Goal: Navigation & Orientation: Find specific page/section

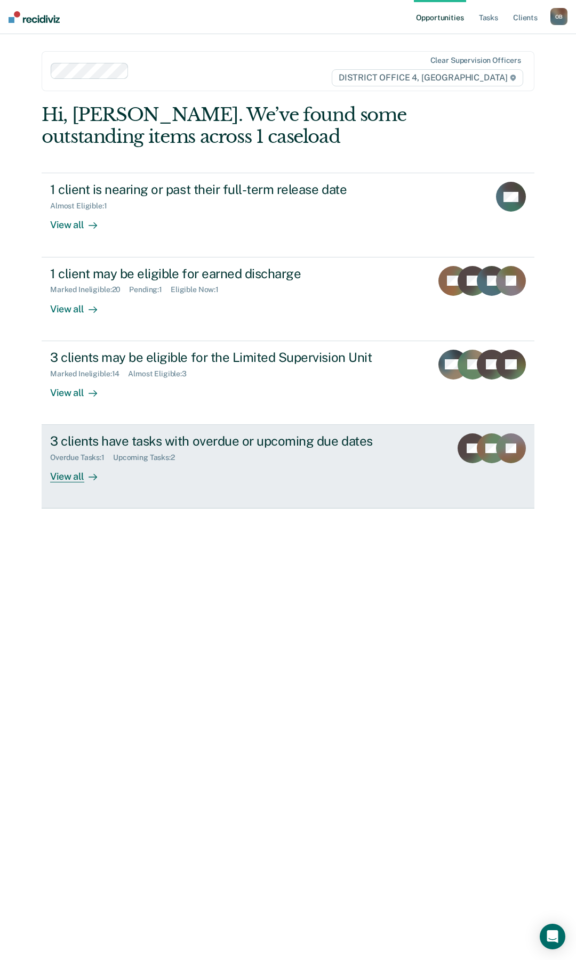
click at [66, 474] on div "View all" at bounding box center [80, 472] width 60 height 21
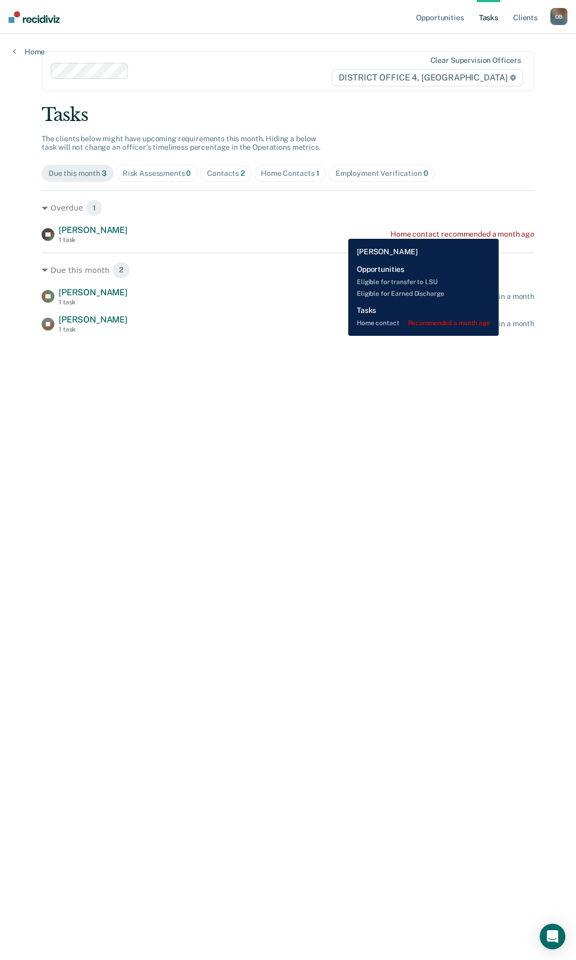
click at [499, 231] on div "Home contact recommended a month ago" at bounding box center [462, 234] width 144 height 9
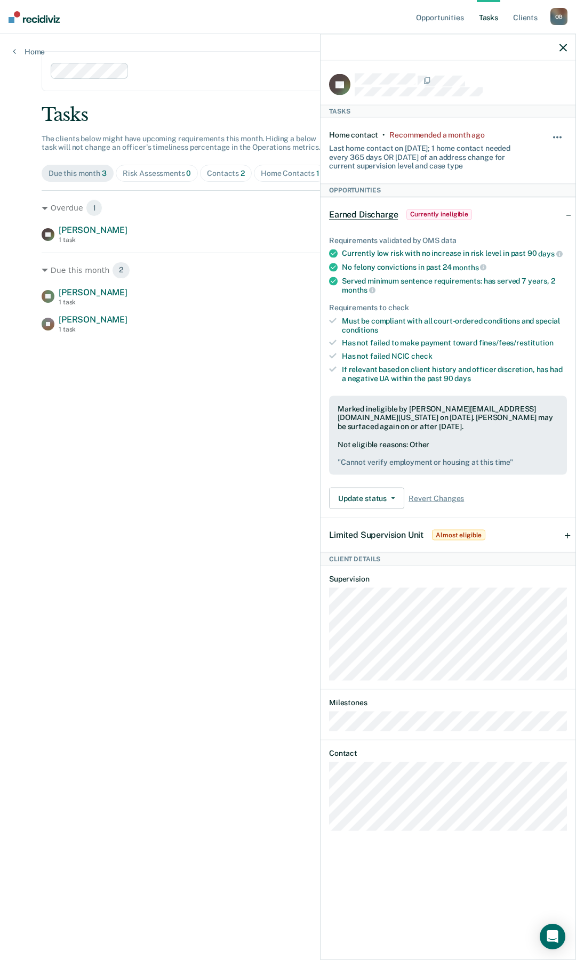
click at [556, 141] on button "button" at bounding box center [558, 142] width 18 height 17
click at [515, 205] on button "30 days" at bounding box center [528, 205] width 77 height 17
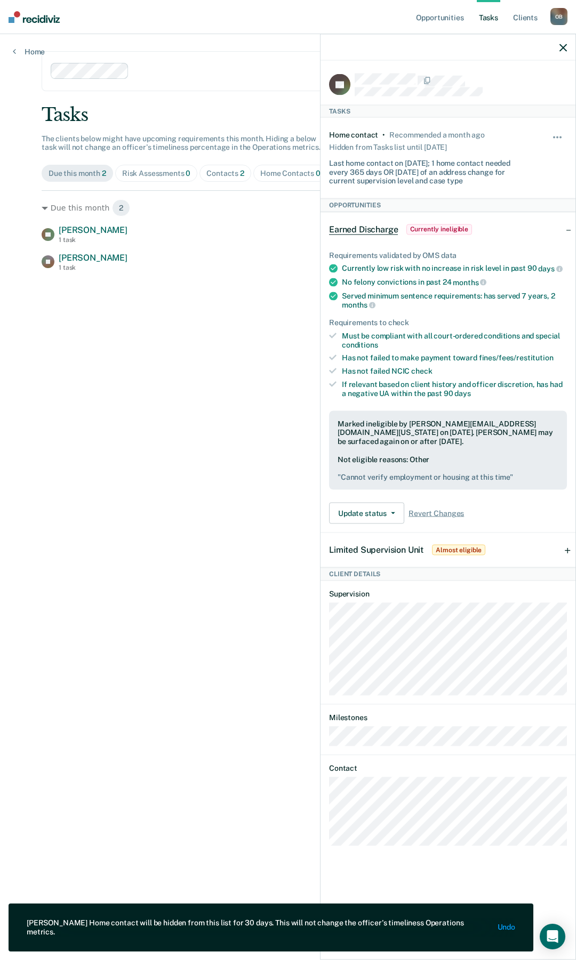
click at [222, 406] on main "Clear supervision officers DISTRICT OFFICE 4, BOISE Tasks The clients below mig…" at bounding box center [288, 484] width 518 height 901
click at [561, 40] on div at bounding box center [447, 47] width 255 height 27
click at [561, 47] on icon "button" at bounding box center [562, 47] width 7 height 7
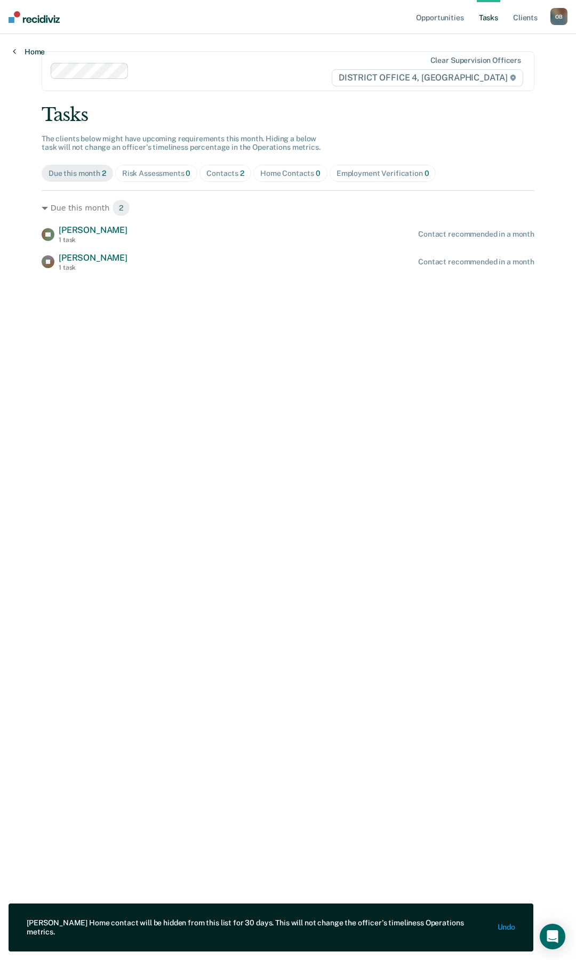
click at [25, 50] on link "Home" at bounding box center [29, 52] width 32 height 10
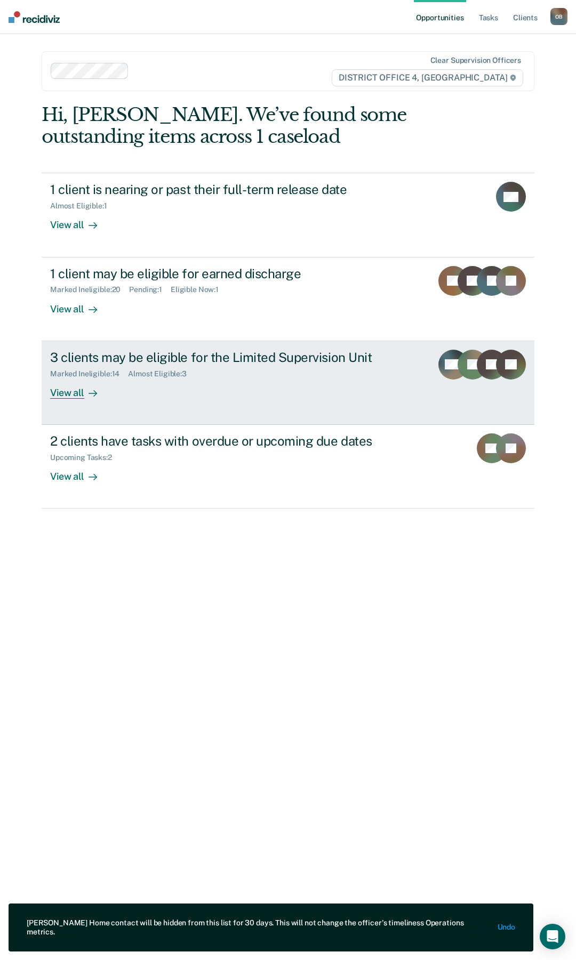
click at [70, 393] on div "View all" at bounding box center [80, 388] width 60 height 21
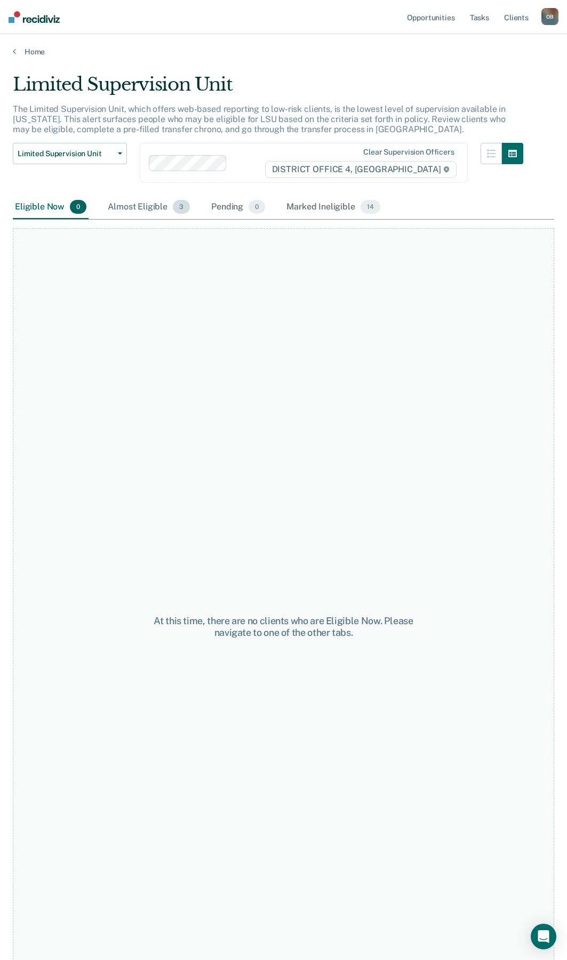
click at [142, 208] on div "Almost Eligible 3" at bounding box center [149, 207] width 86 height 23
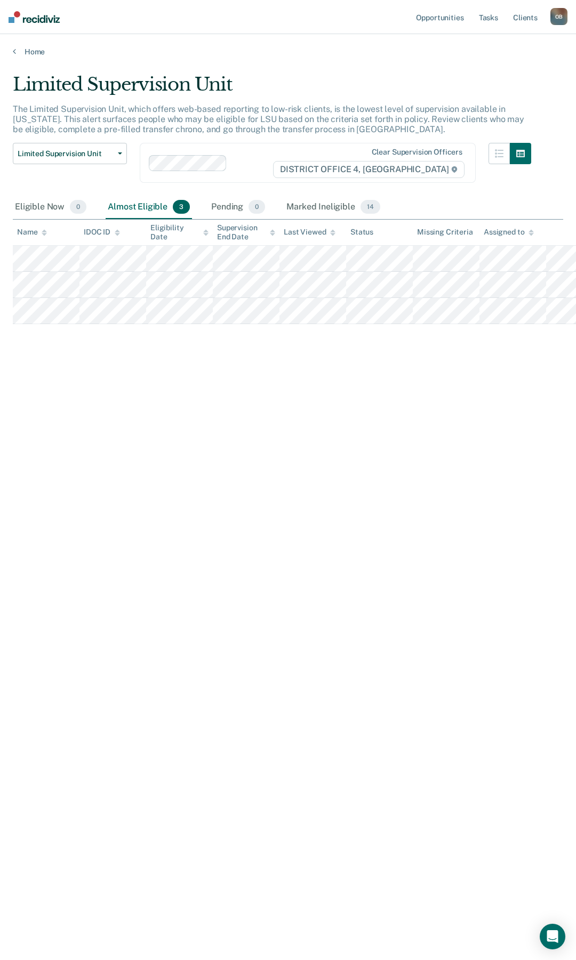
click at [42, 46] on div "Home" at bounding box center [288, 45] width 576 height 22
click at [42, 54] on link "Home" at bounding box center [288, 52] width 550 height 10
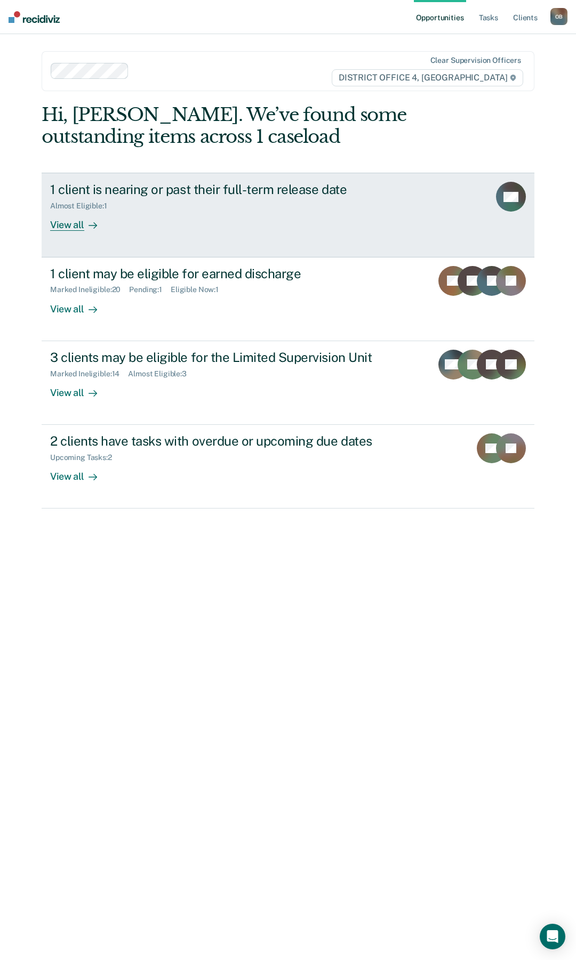
click at [73, 228] on div "View all" at bounding box center [80, 221] width 60 height 21
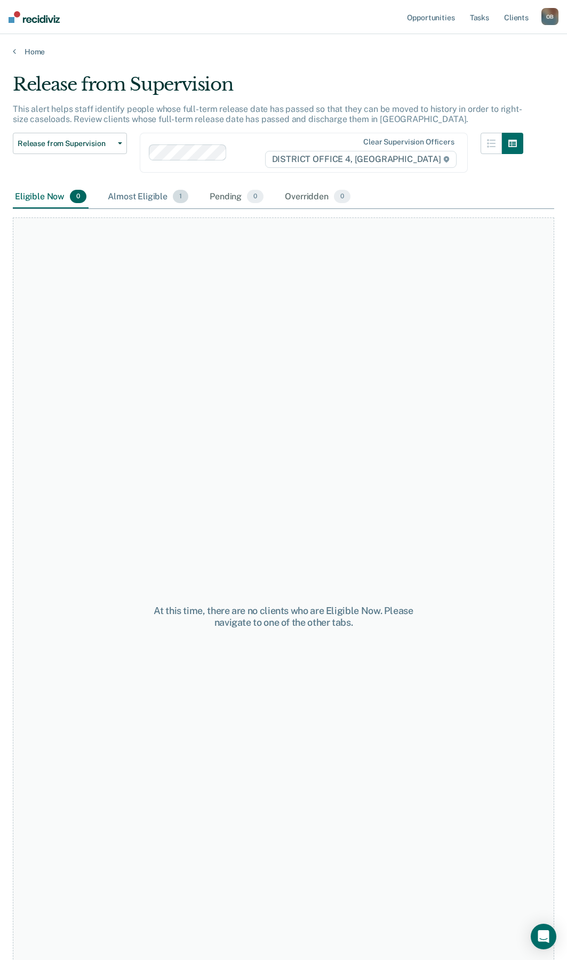
click at [149, 194] on div "Almost Eligible 1" at bounding box center [148, 197] width 85 height 23
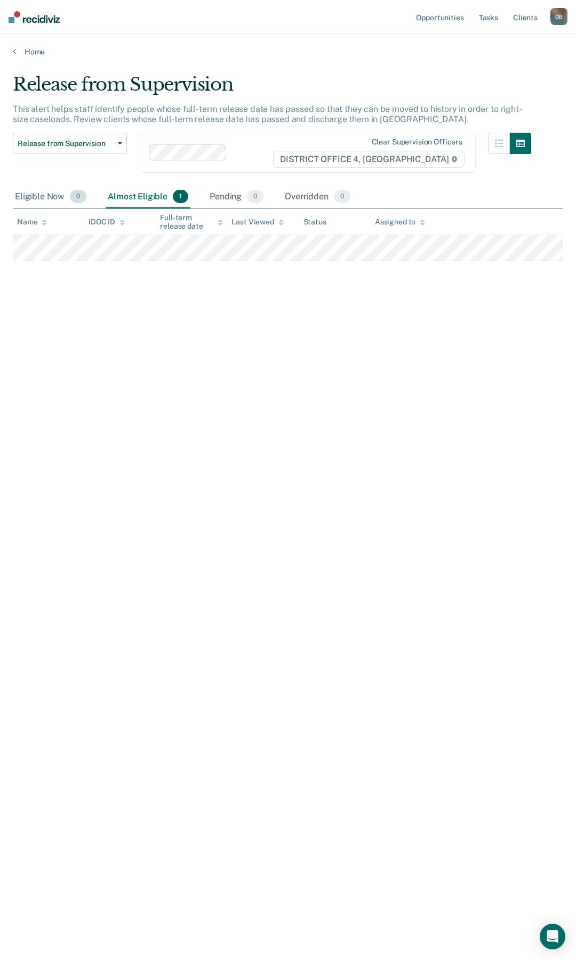
click at [44, 200] on div "Eligible Now 0" at bounding box center [51, 197] width 76 height 23
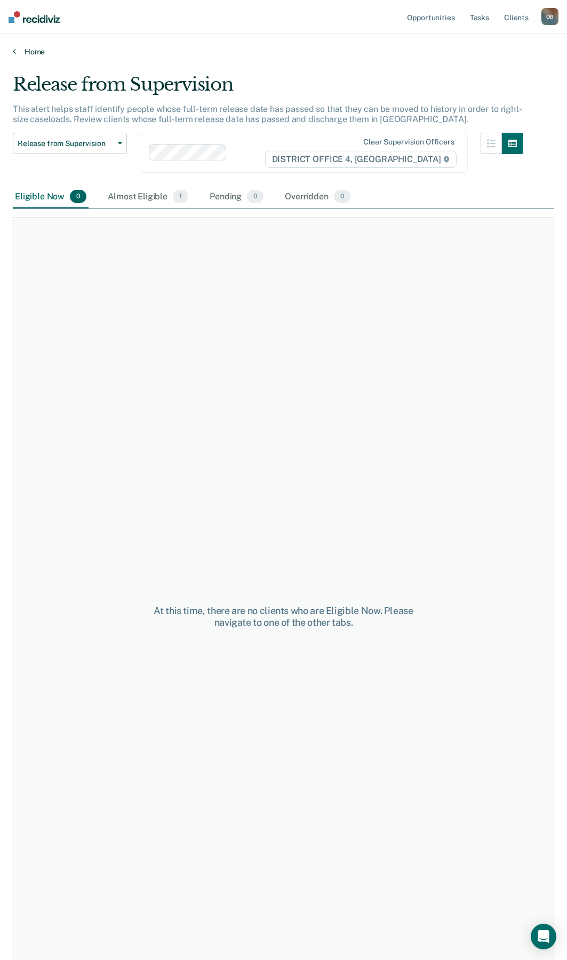
click at [30, 52] on link "Home" at bounding box center [283, 52] width 541 height 10
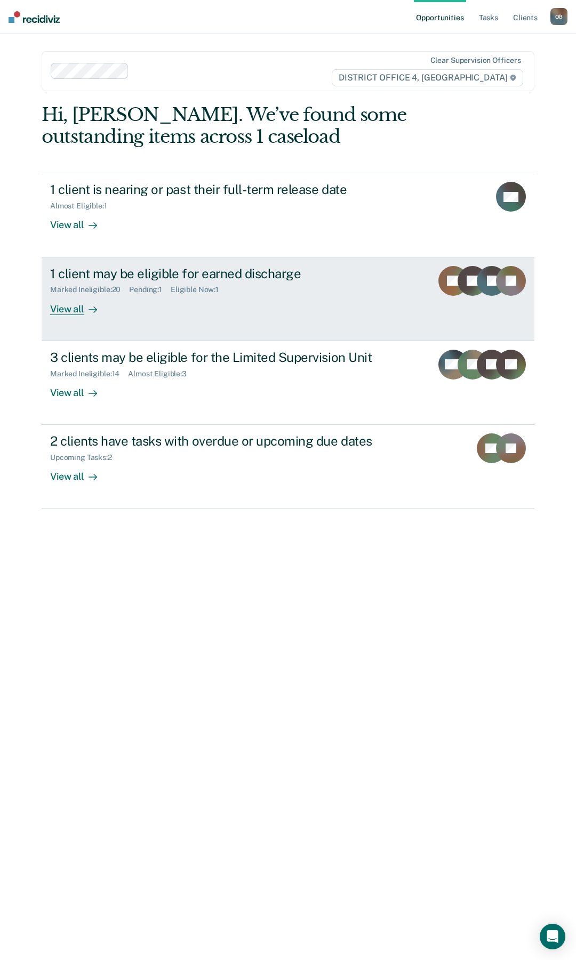
click at [65, 314] on div "View all" at bounding box center [80, 304] width 60 height 21
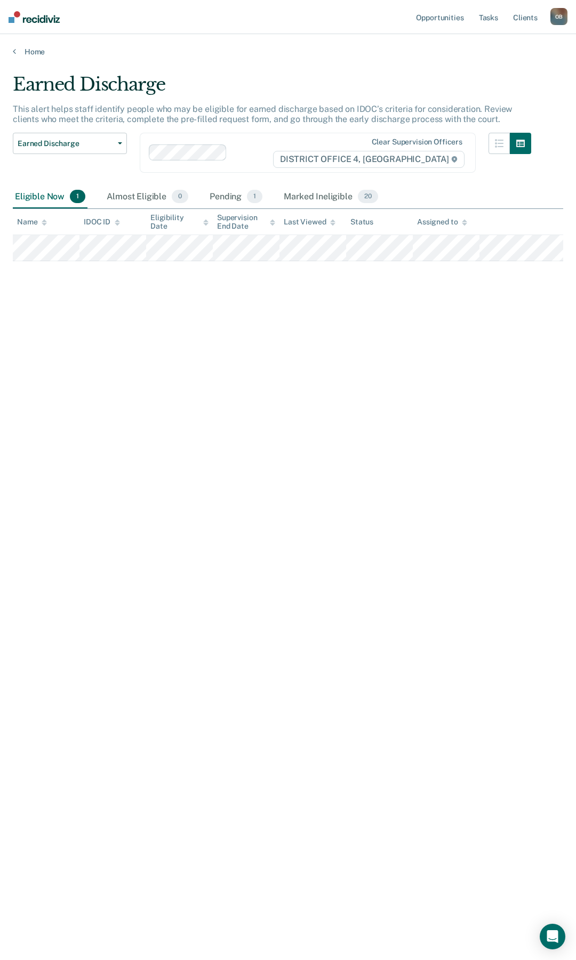
click at [37, 45] on div "Home" at bounding box center [288, 45] width 576 height 22
click at [38, 52] on link "Home" at bounding box center [288, 52] width 550 height 10
